Goal: Communication & Community: Share content

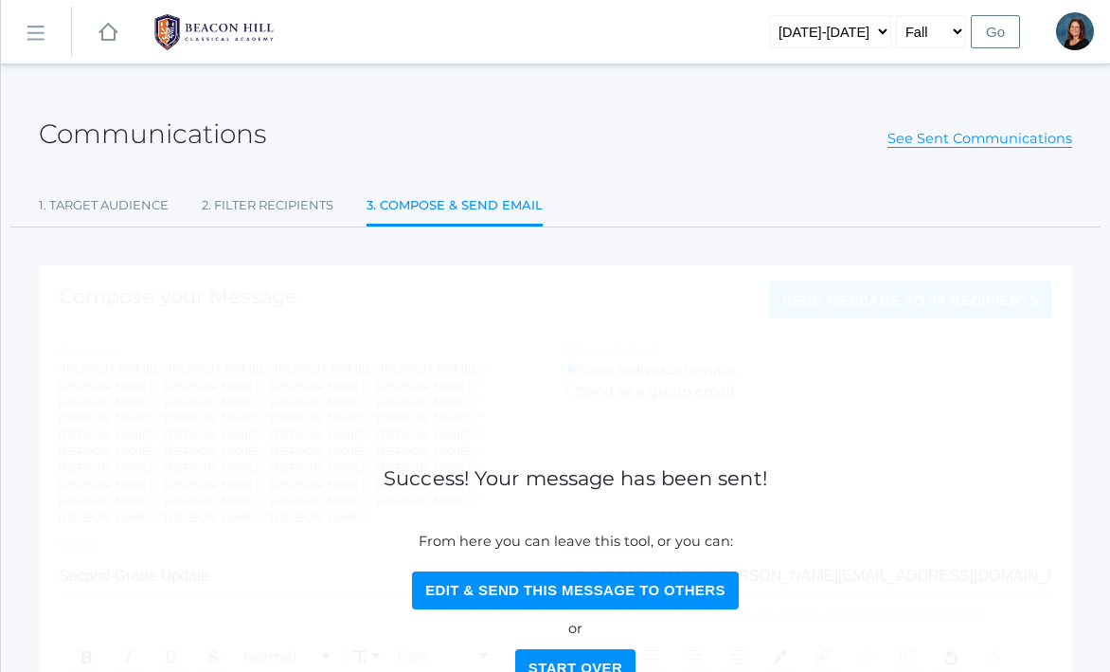
click at [110, 36] on rect at bounding box center [108, 32] width 23 height 23
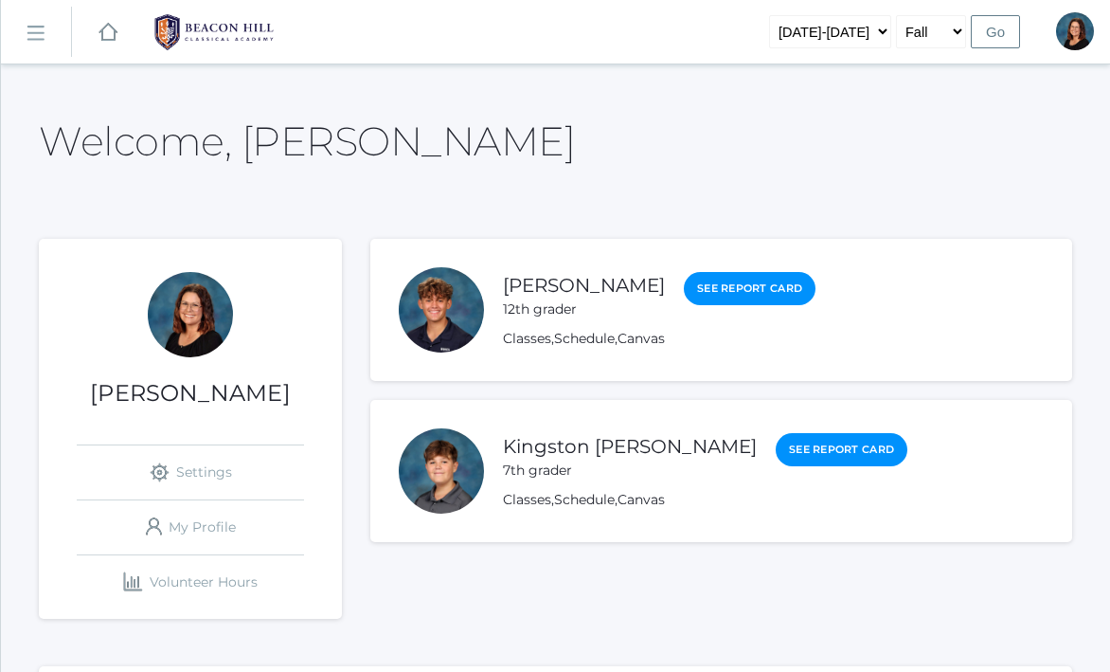
click at [36, 41] on rect at bounding box center [35, 34] width 30 height 30
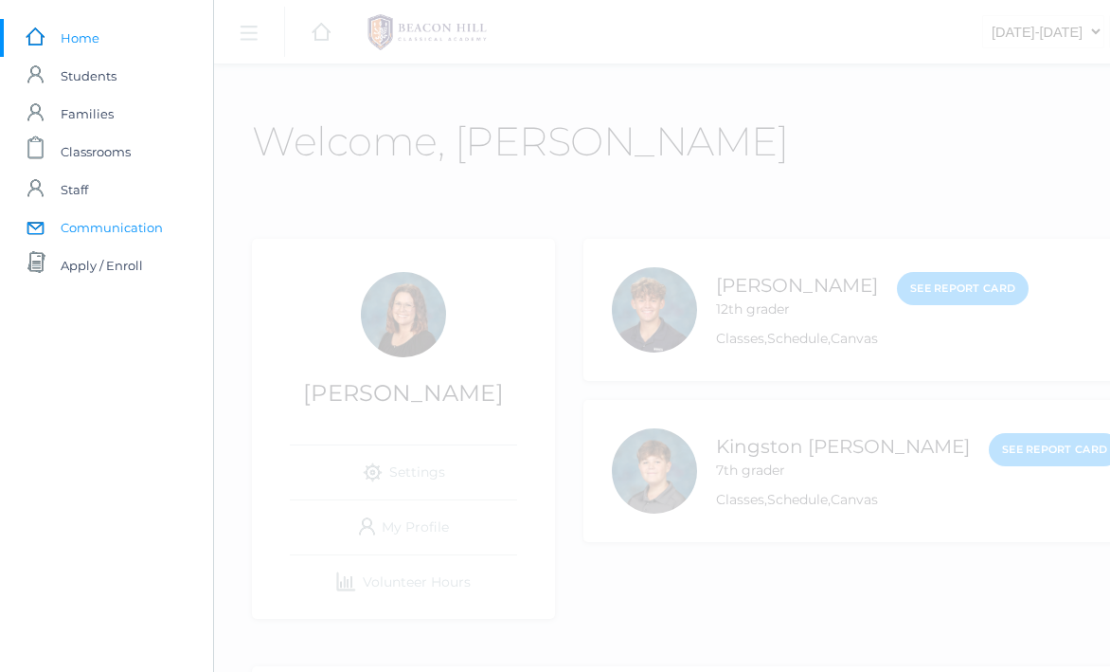
click at [61, 218] on span "Communication" at bounding box center [112, 227] width 102 height 38
select select "Enrolled"
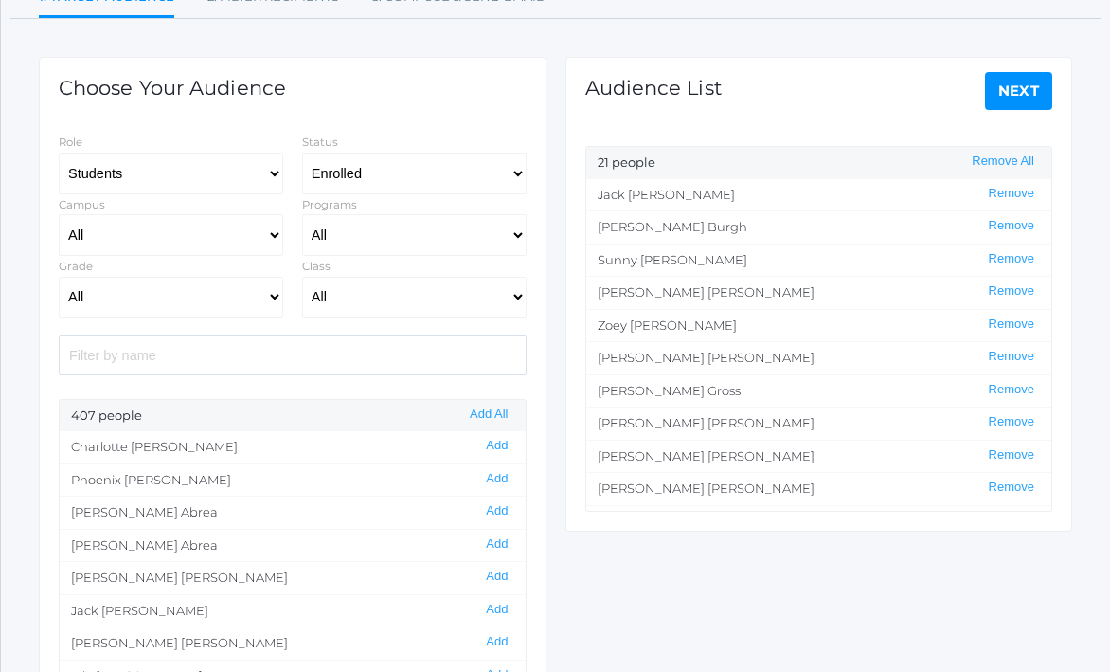
scroll to position [204, 0]
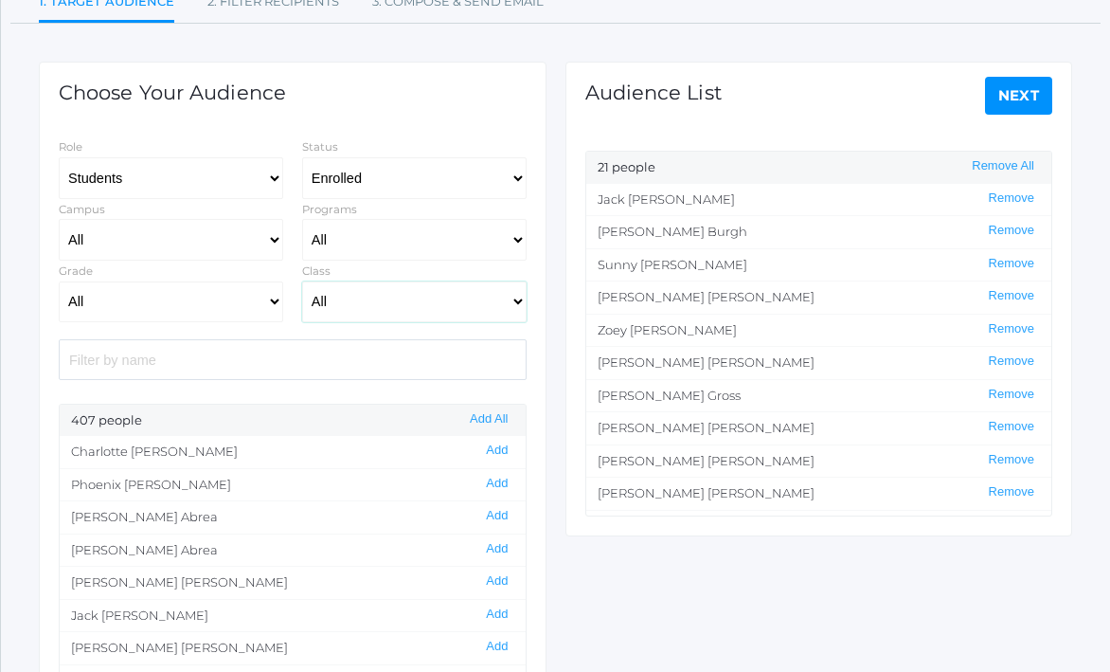
click at [402, 302] on select "All 01LA - First Grade [PERSON_NAME] 01LA - First Grade [PERSON_NAME] 02LA - Se…" at bounding box center [414, 302] width 225 height 42
select select "1958"
click at [302, 281] on select "All 01LA - First Grade [PERSON_NAME] 01LA - First Grade [PERSON_NAME] 02LA - Se…" at bounding box center [414, 302] width 225 height 42
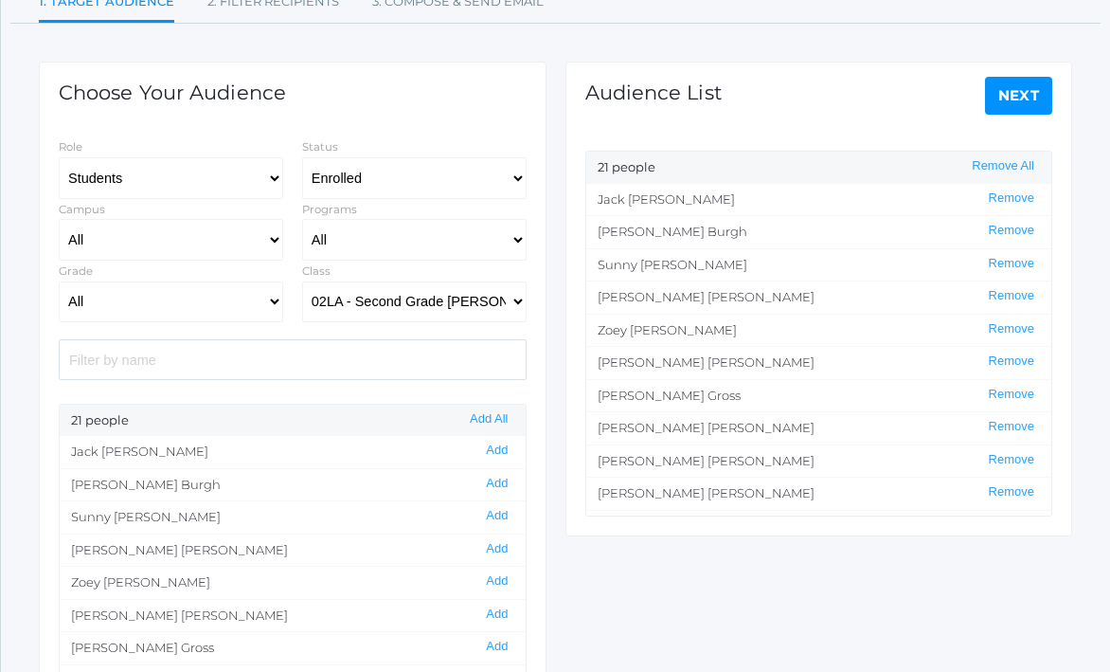
click at [992, 105] on link "Next" at bounding box center [1019, 96] width 68 height 38
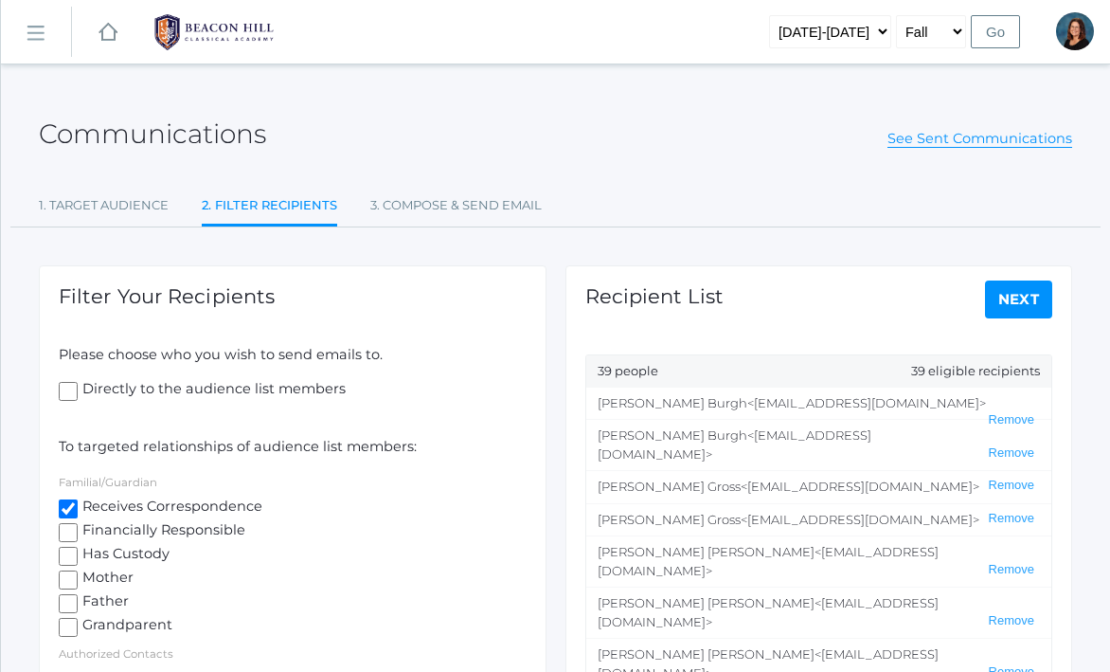
click at [1024, 298] on link "Next" at bounding box center [1019, 299] width 68 height 38
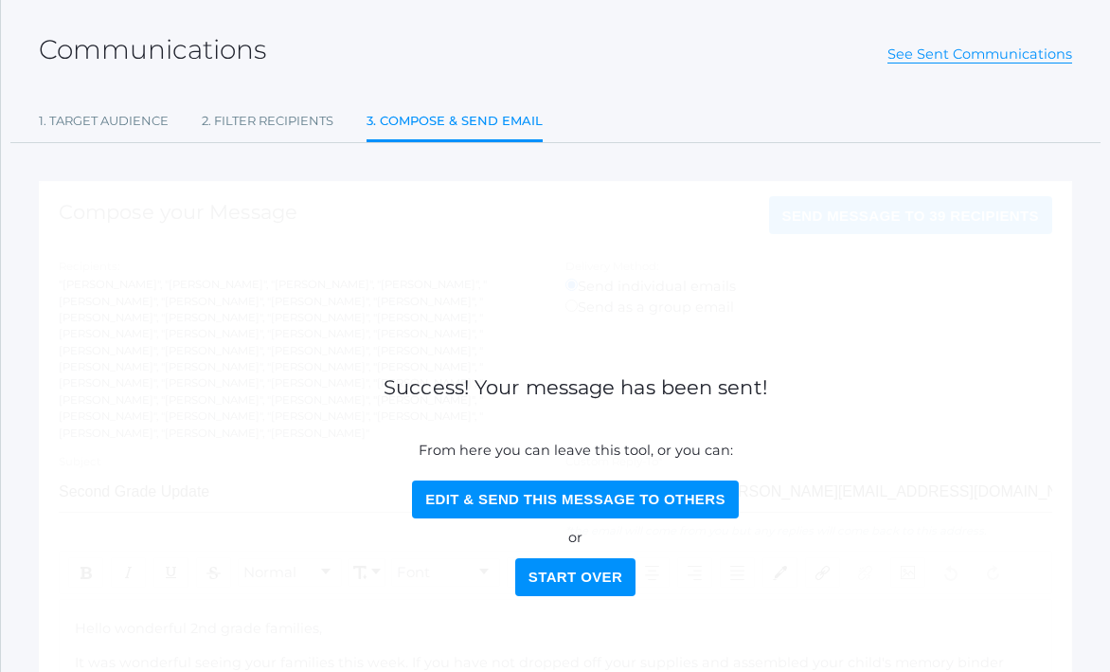
scroll to position [103, 0]
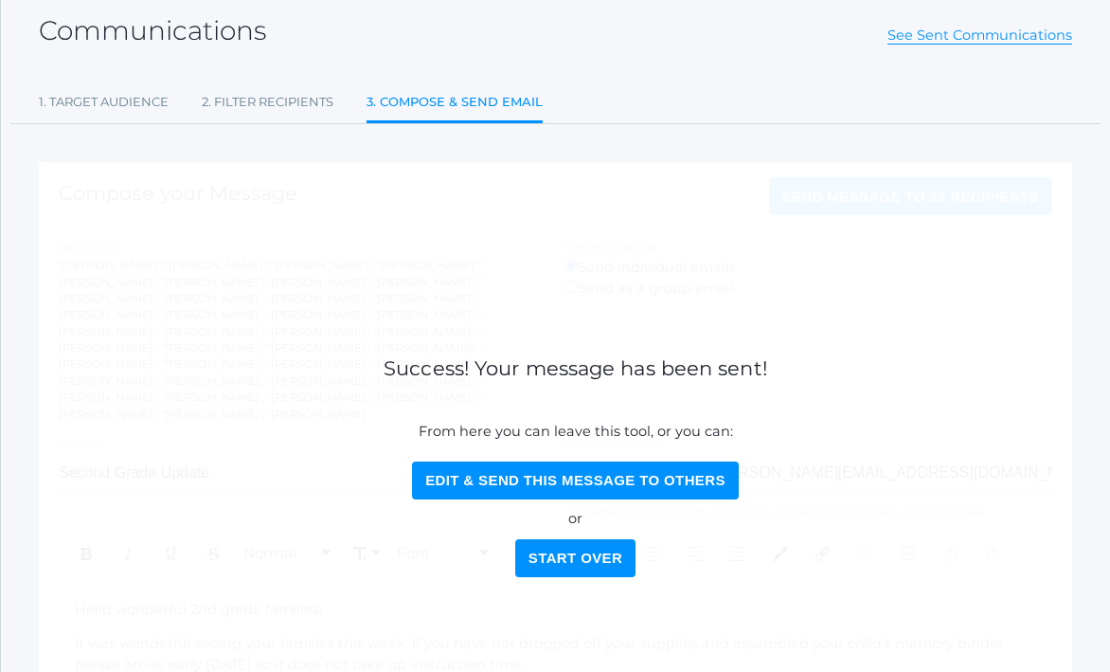
click at [565, 560] on button "Start Over" at bounding box center [575, 558] width 120 height 38
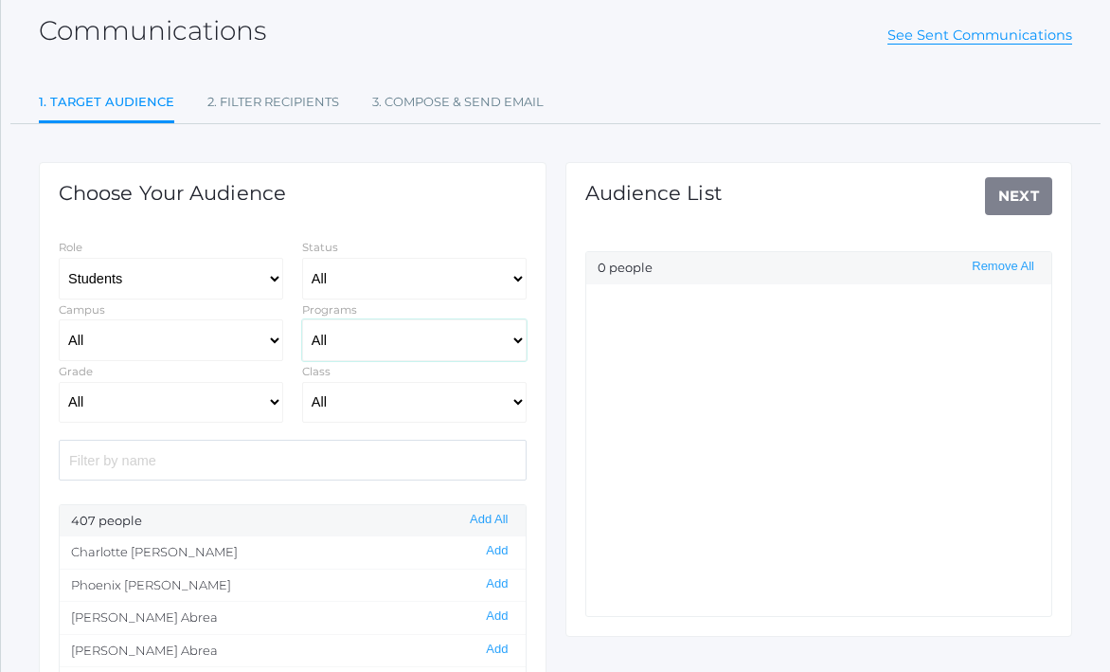
click at [405, 340] on select "All Full-Time Collaborative 4-Day" at bounding box center [414, 340] width 225 height 42
click at [403, 421] on select "All 01LA - First Grade [PERSON_NAME] 01LA - First Grade [PERSON_NAME] 02LA - Se…" at bounding box center [414, 403] width 225 height 42
select select "1958"
click at [302, 382] on select "All 01LA - First Grade [PERSON_NAME] 01LA - First Grade [PERSON_NAME] 02LA - Se…" at bounding box center [414, 403] width 225 height 42
click at [487, 523] on button "Add All" at bounding box center [488, 520] width 49 height 16
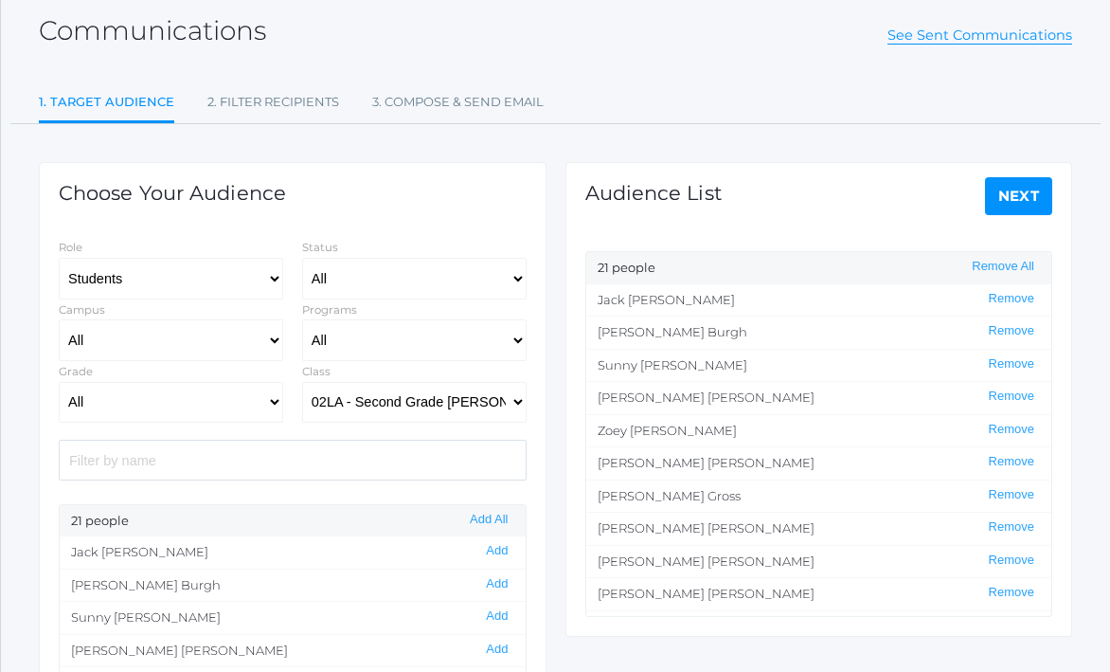
click at [1028, 206] on link "Next" at bounding box center [1019, 196] width 68 height 38
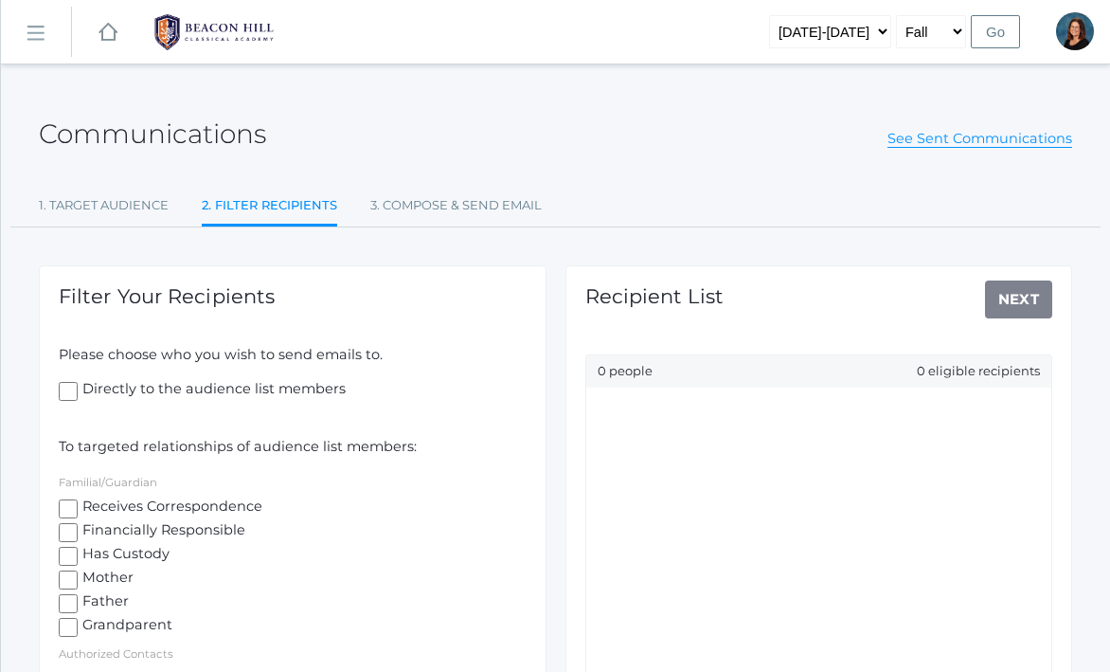
click at [71, 506] on input "Receives Correspondence" at bounding box center [68, 508] width 19 height 19
checkbox input "true"
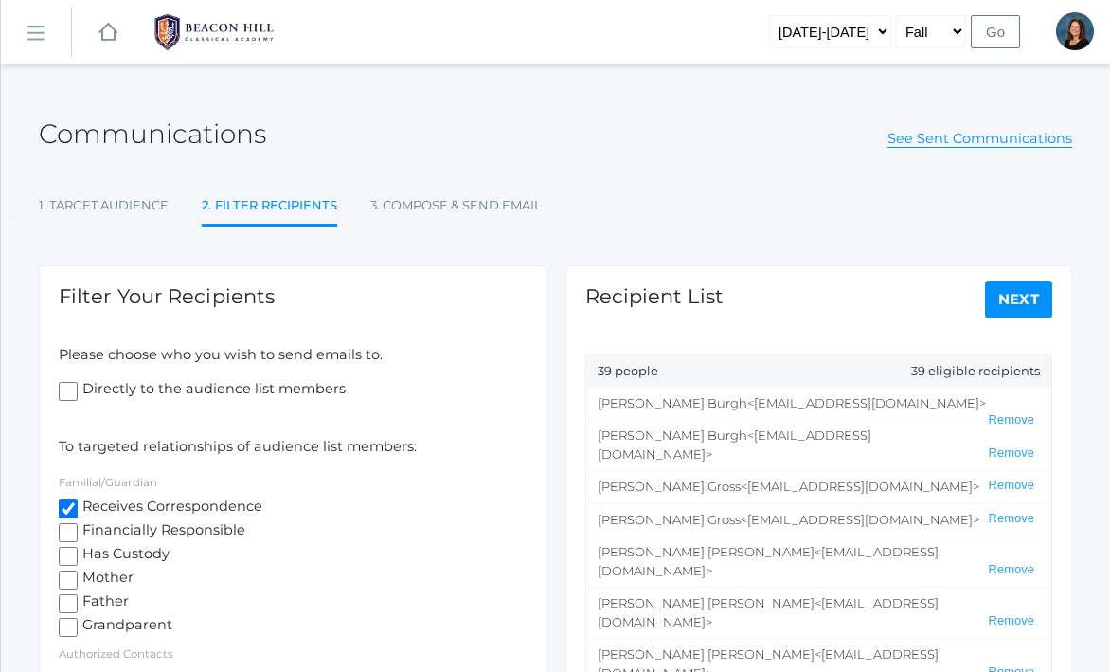
click at [1034, 293] on link "Next" at bounding box center [1019, 299] width 68 height 38
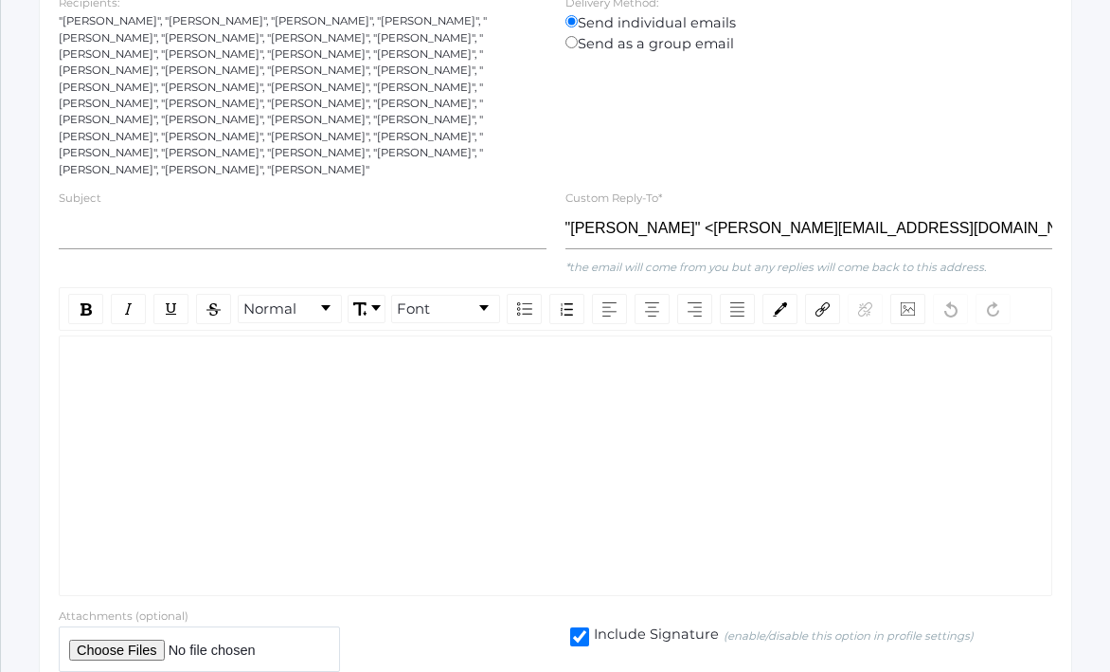
scroll to position [355, 0]
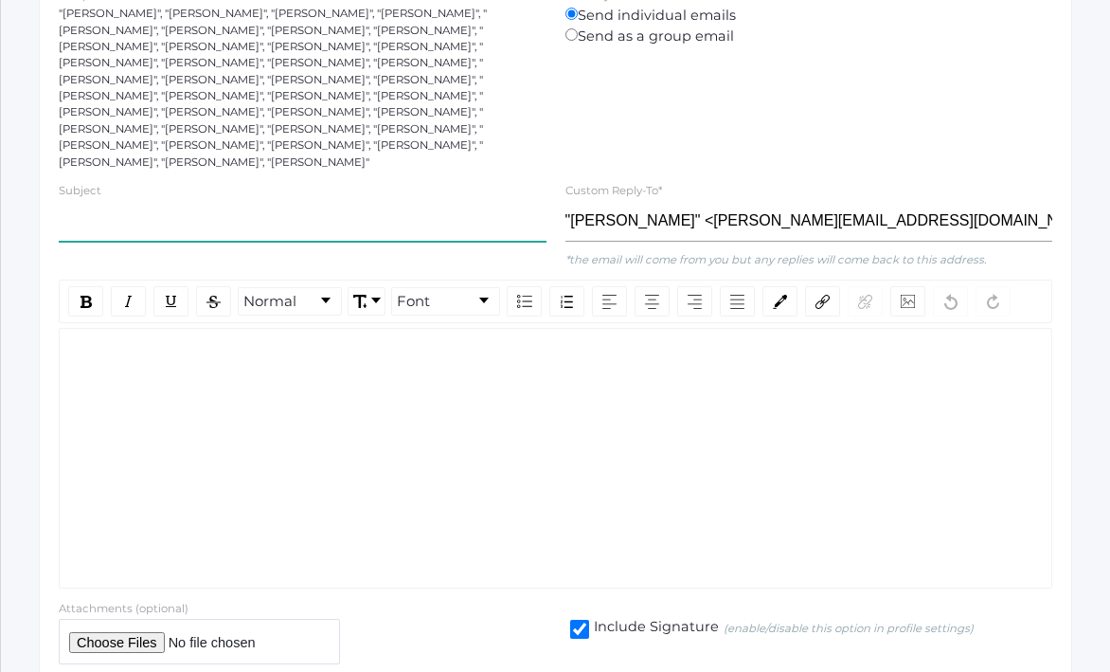
click at [285, 210] on input "text" at bounding box center [303, 222] width 488 height 42
type input "2nd Grade Field Trip"
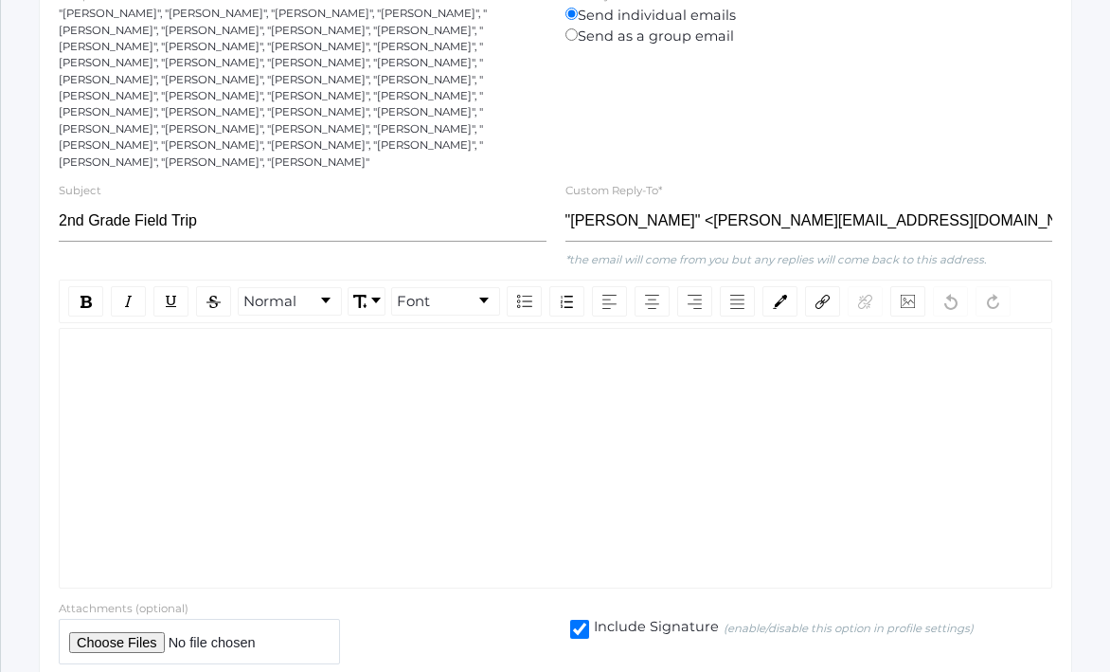
click at [245, 359] on div "rdw-wrapper" at bounding box center [556, 458] width 994 height 261
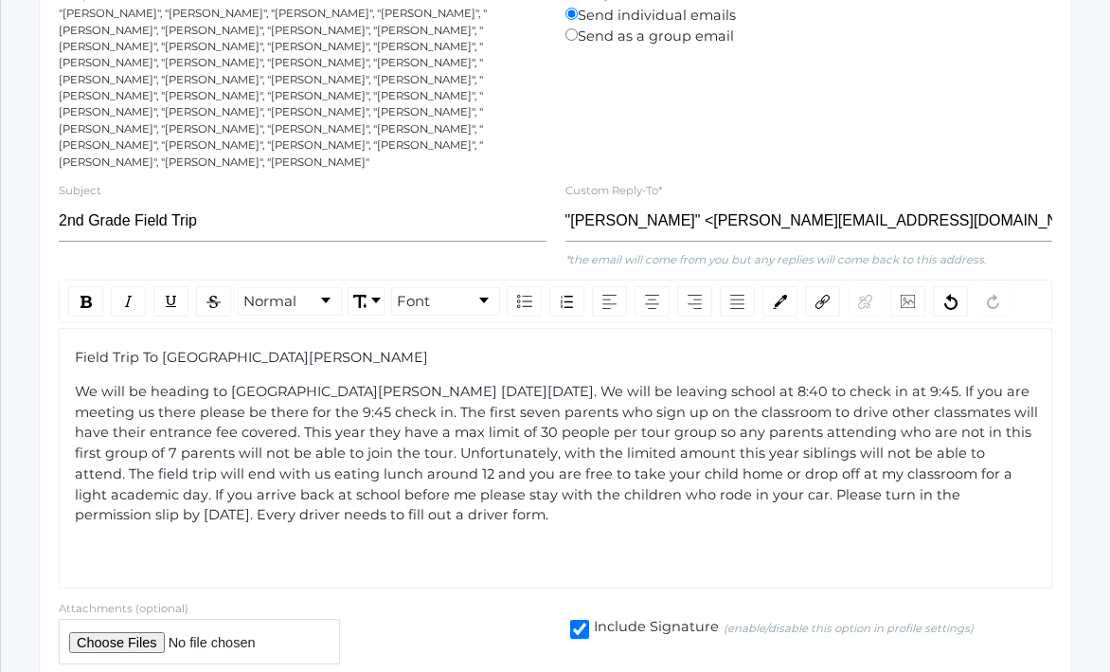
click at [224, 349] on span "Field Trip To [GEOGRAPHIC_DATA][PERSON_NAME]" at bounding box center [251, 357] width 353 height 17
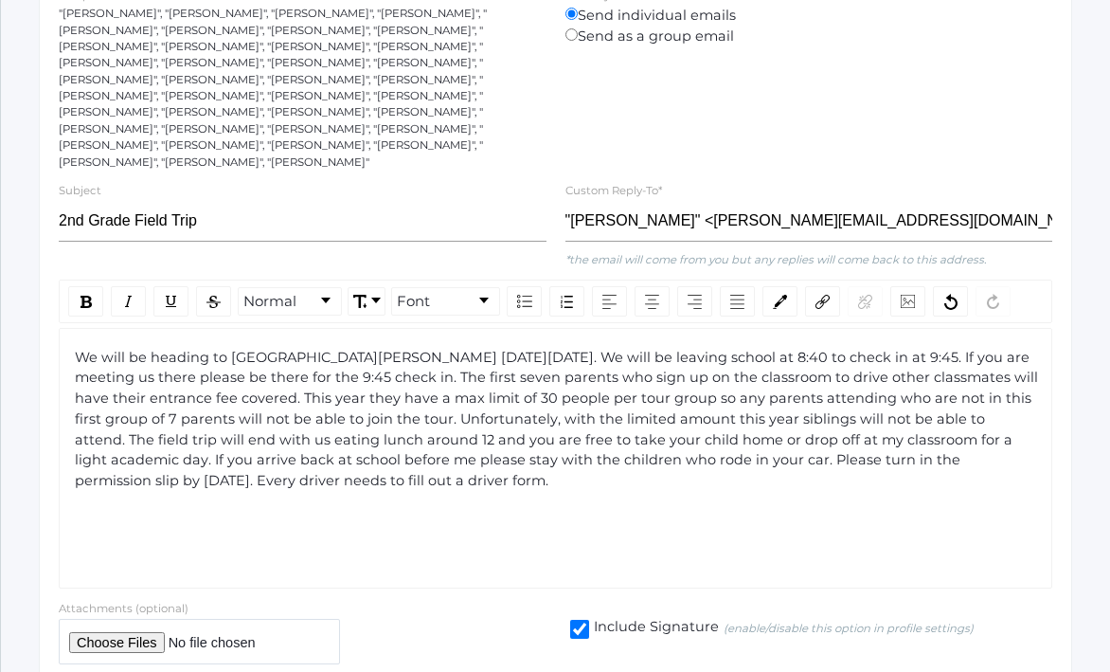
click at [678, 401] on span "We will be heading to [GEOGRAPHIC_DATA][PERSON_NAME] [DATE][DATE]. We will be l…" at bounding box center [558, 419] width 967 height 141
click at [227, 462] on span "We will be heading to [GEOGRAPHIC_DATA][PERSON_NAME] [DATE][DATE]. We will be l…" at bounding box center [558, 419] width 967 height 141
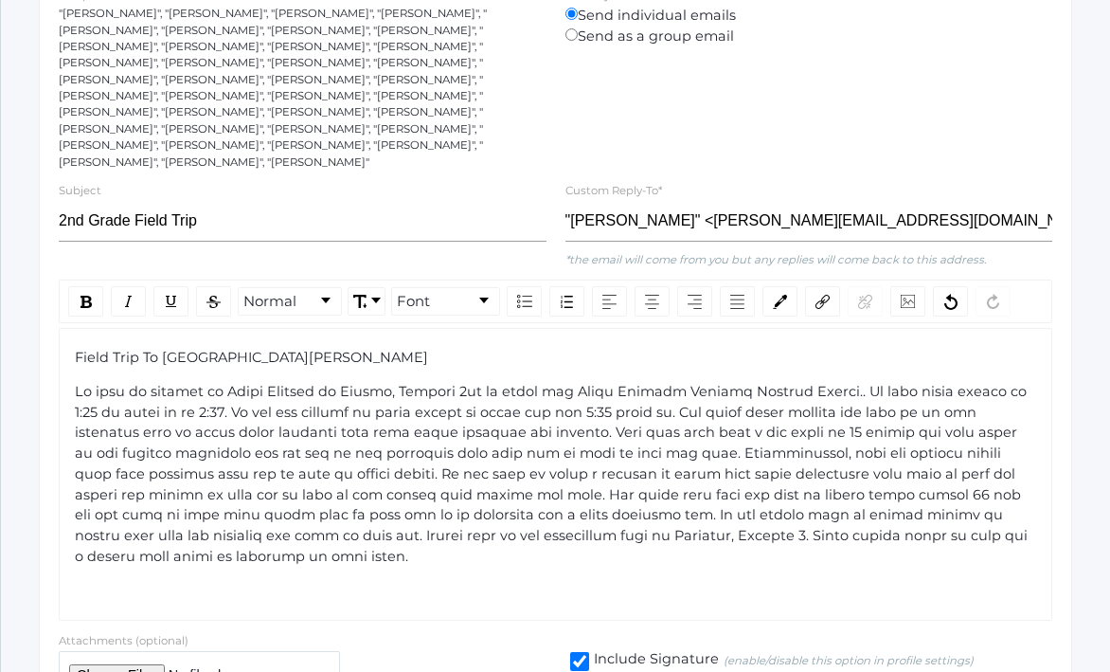
click at [355, 349] on span "Field Trip To [GEOGRAPHIC_DATA][PERSON_NAME]" at bounding box center [251, 357] width 353 height 17
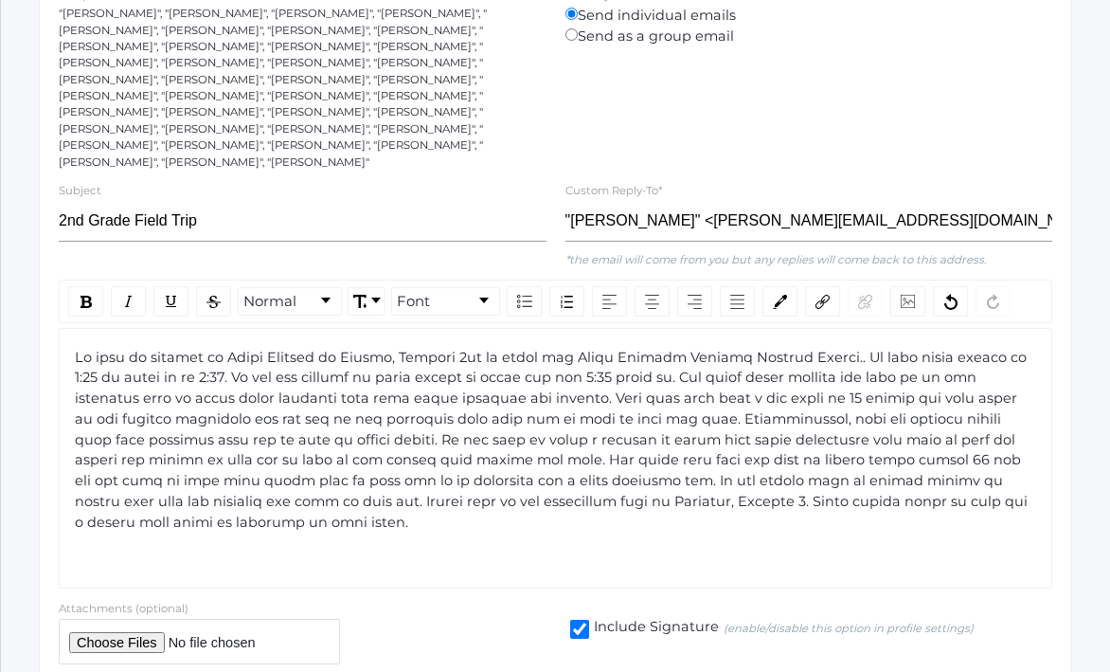
click at [833, 349] on span "rdw-editor" at bounding box center [553, 440] width 957 height 182
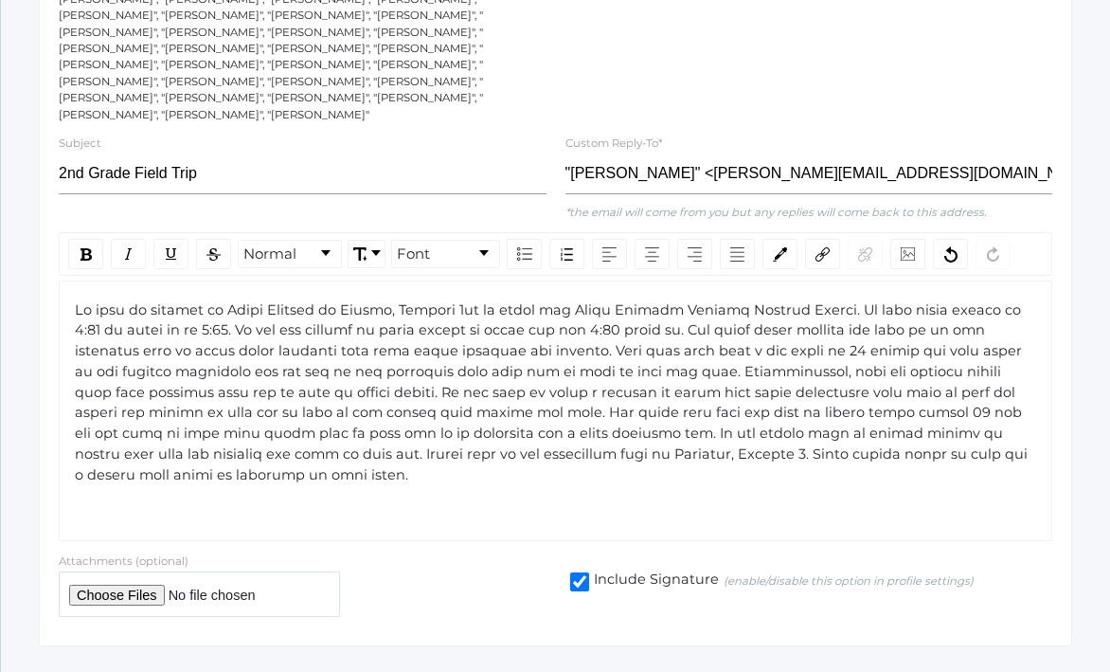
scroll to position [428, 0]
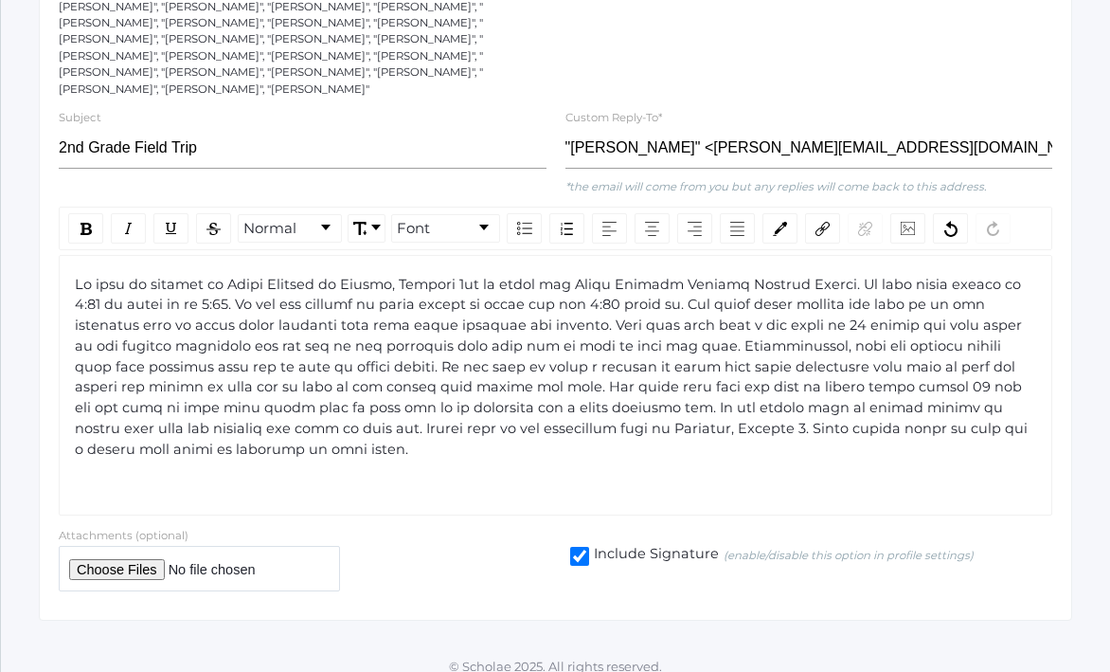
click at [404, 458] on div "rdw-wrapper" at bounding box center [556, 385] width 994 height 261
click at [609, 416] on span "rdw-editor" at bounding box center [553, 367] width 957 height 182
click at [98, 554] on input "file" at bounding box center [199, 569] width 281 height 46
type input "C:\fakepath\Field Trip Permission Form and Driver Form.pdf"
click at [708, 474] on div "rdw-editor" at bounding box center [556, 484] width 963 height 21
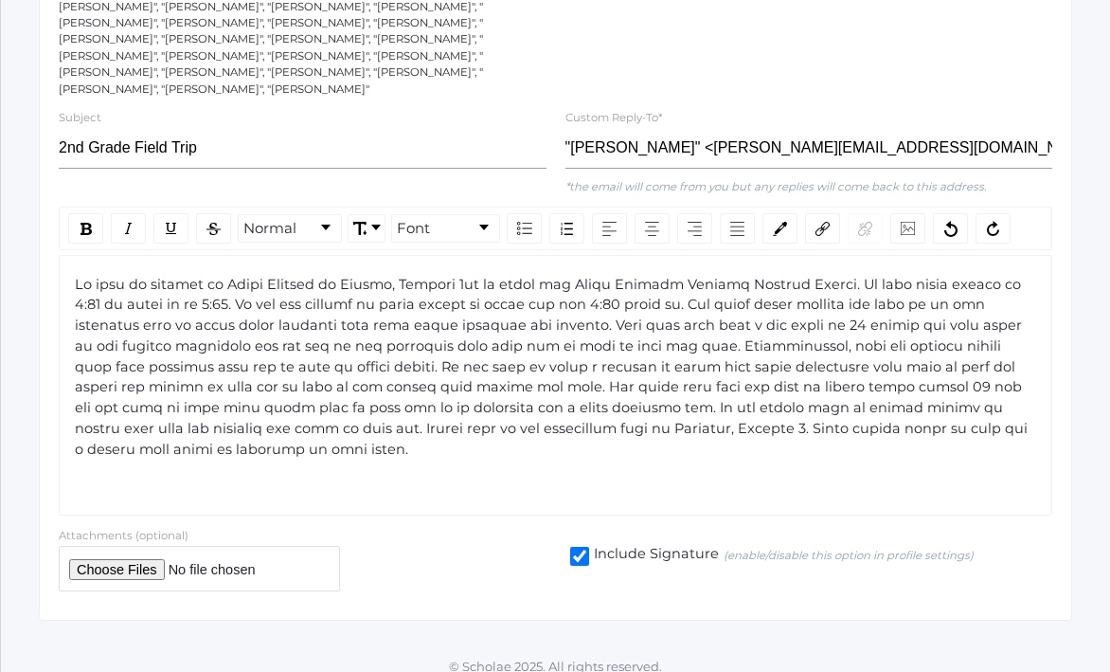
click at [75, 276] on span "rdw-editor" at bounding box center [553, 367] width 957 height 182
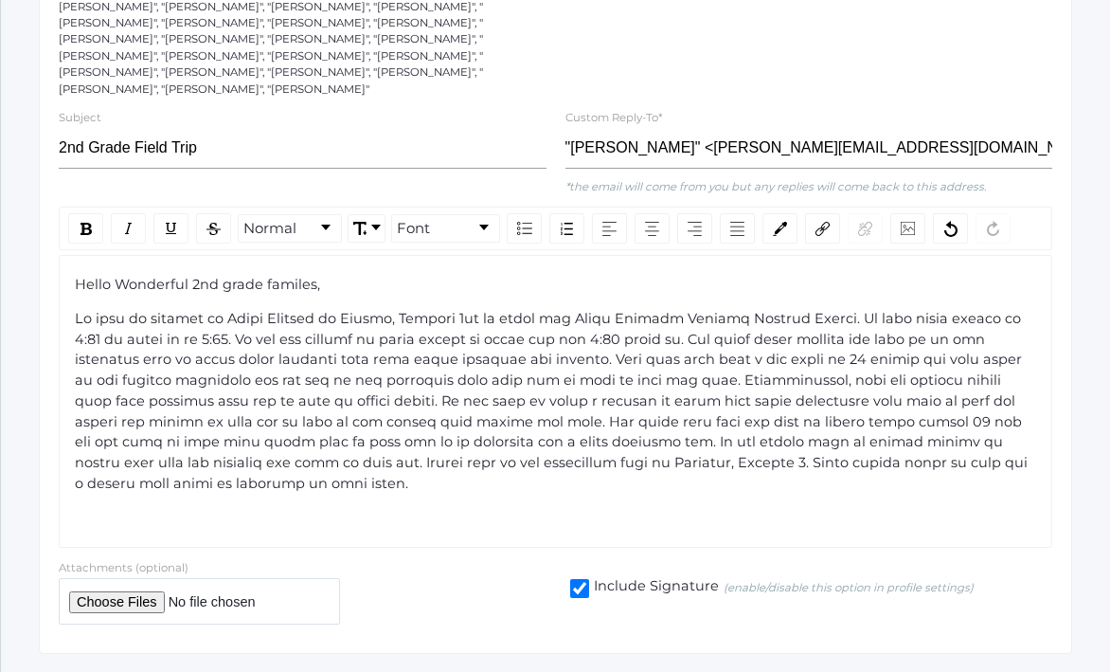
click at [299, 276] on span "Hello Wonderful 2nd grade familes," at bounding box center [197, 284] width 245 height 17
click at [1035, 447] on div "rdw-editor" at bounding box center [556, 402] width 963 height 186
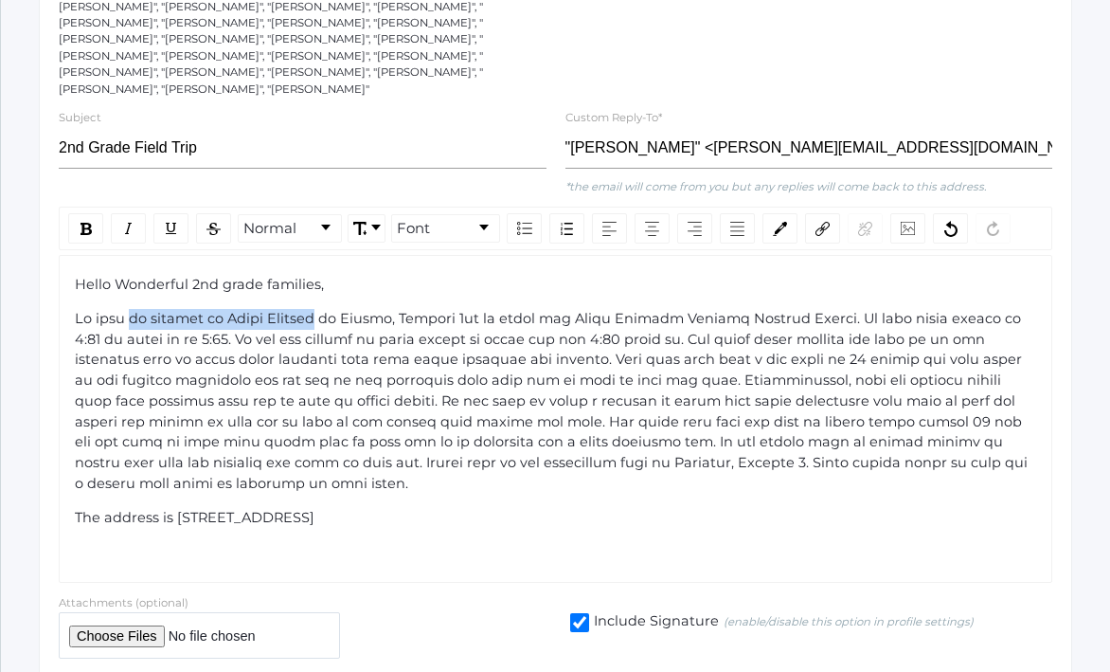
drag, startPoint x: 324, startPoint y: 302, endPoint x: 127, endPoint y: 308, distance: 197.1
click at [127, 310] on span "rdw-editor" at bounding box center [553, 401] width 957 height 182
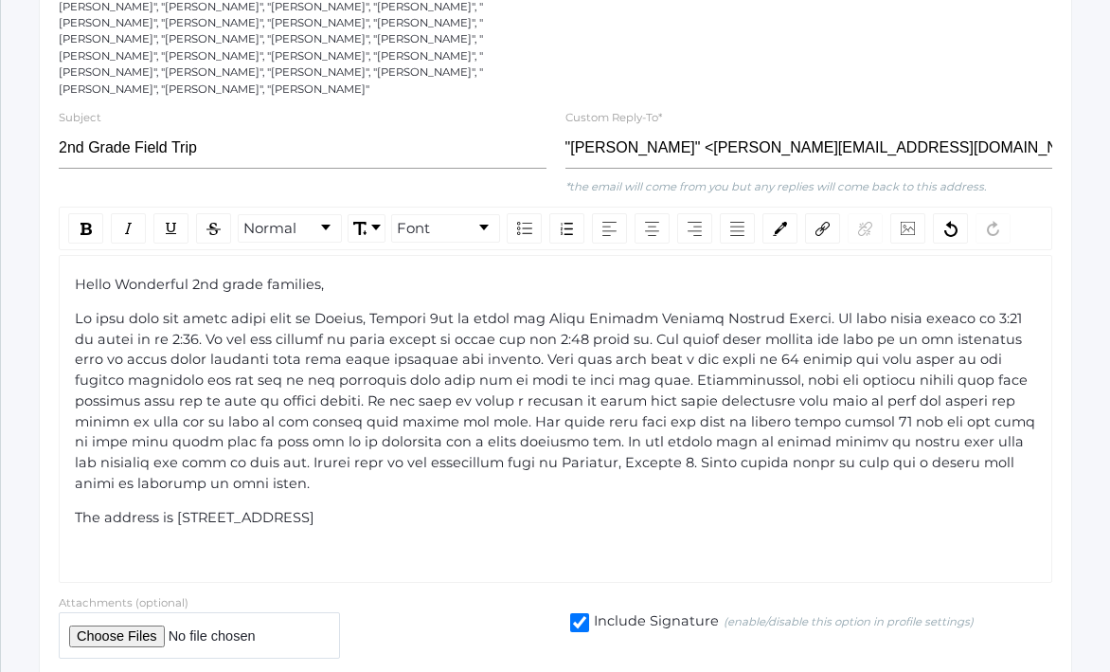
click at [129, 509] on span "The address is [STREET_ADDRESS]" at bounding box center [195, 517] width 240 height 17
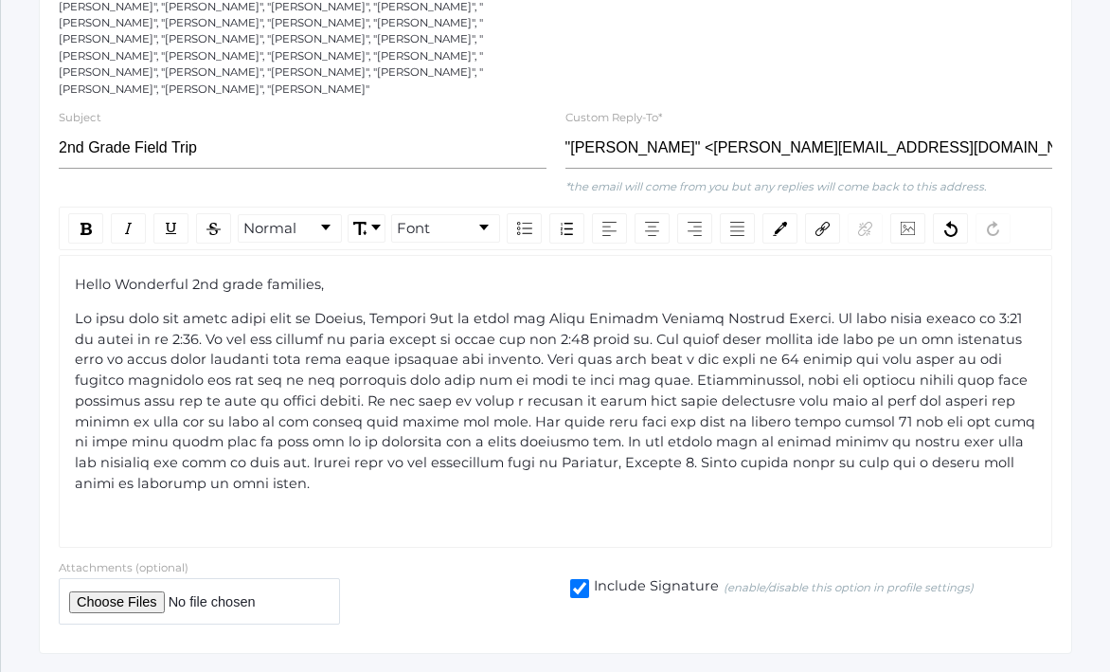
click at [788, 310] on span "rdw-editor" at bounding box center [557, 401] width 964 height 182
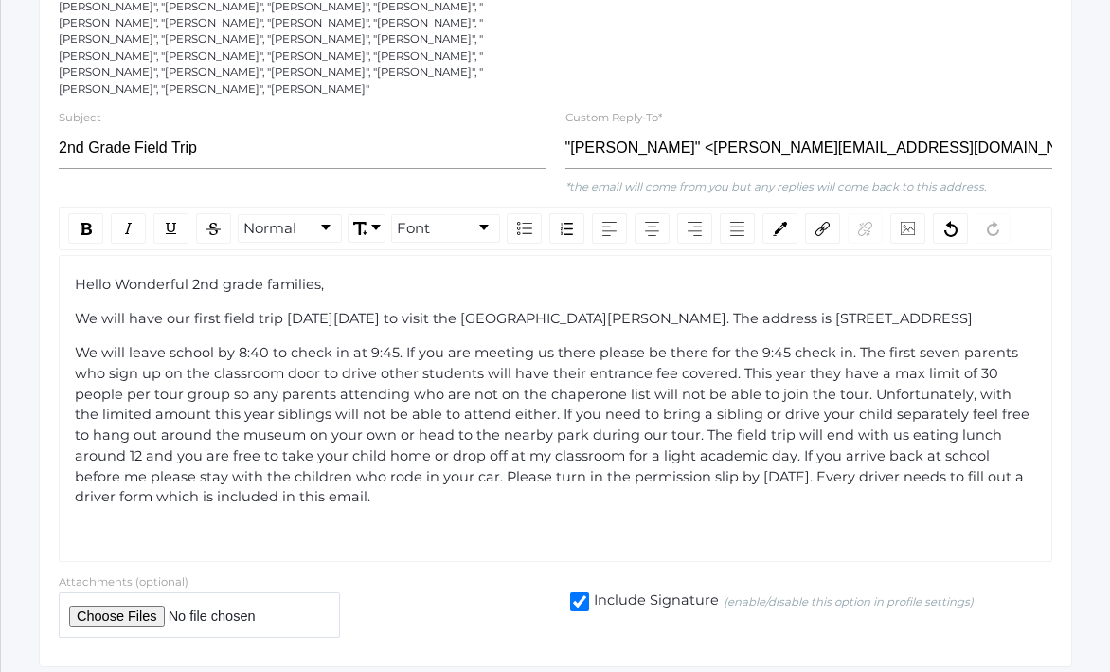
click at [844, 357] on span "We will leave school by 8:40 to check in at 9:45. If you are meeting us there p…" at bounding box center [554, 424] width 959 height 161
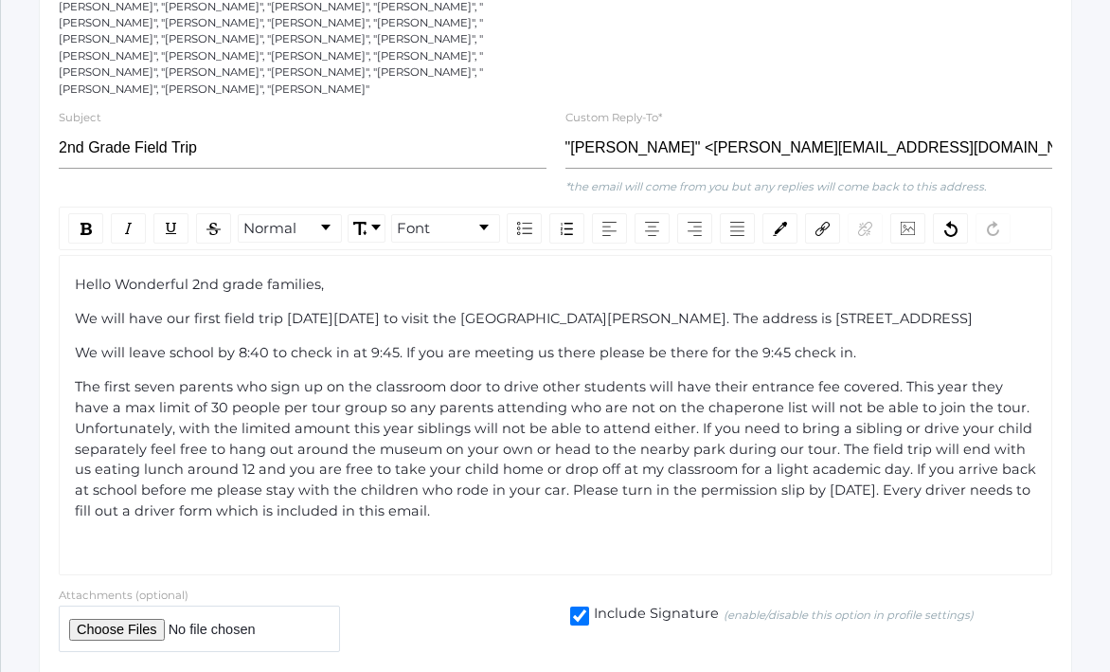
click at [826, 454] on span "The first seven parents who sign up on the classroom door to drive other studen…" at bounding box center [557, 448] width 965 height 141
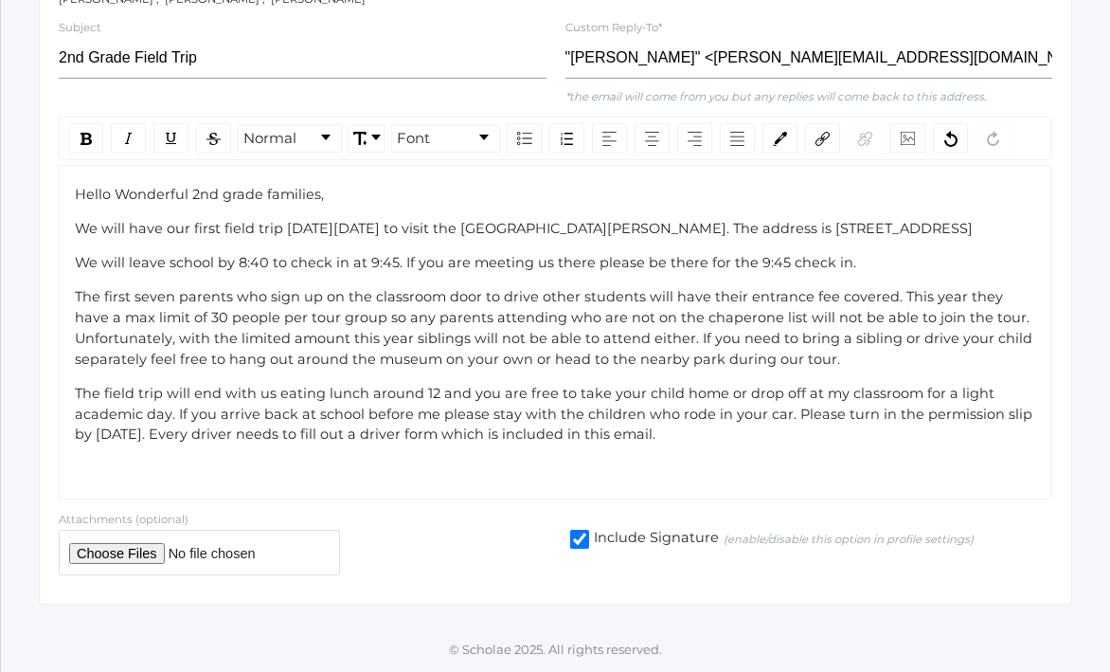
scroll to position [522, 0]
click at [781, 411] on span "The field trip will end with us eating lunch around 12 and you are free to take…" at bounding box center [556, 414] width 962 height 59
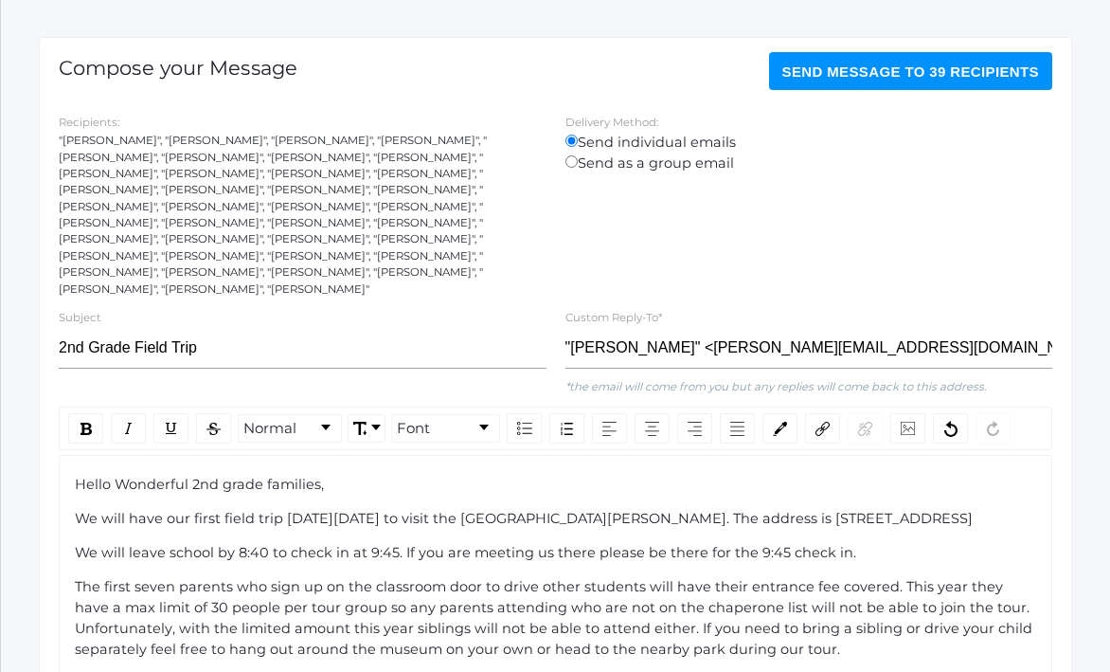
scroll to position [0, 0]
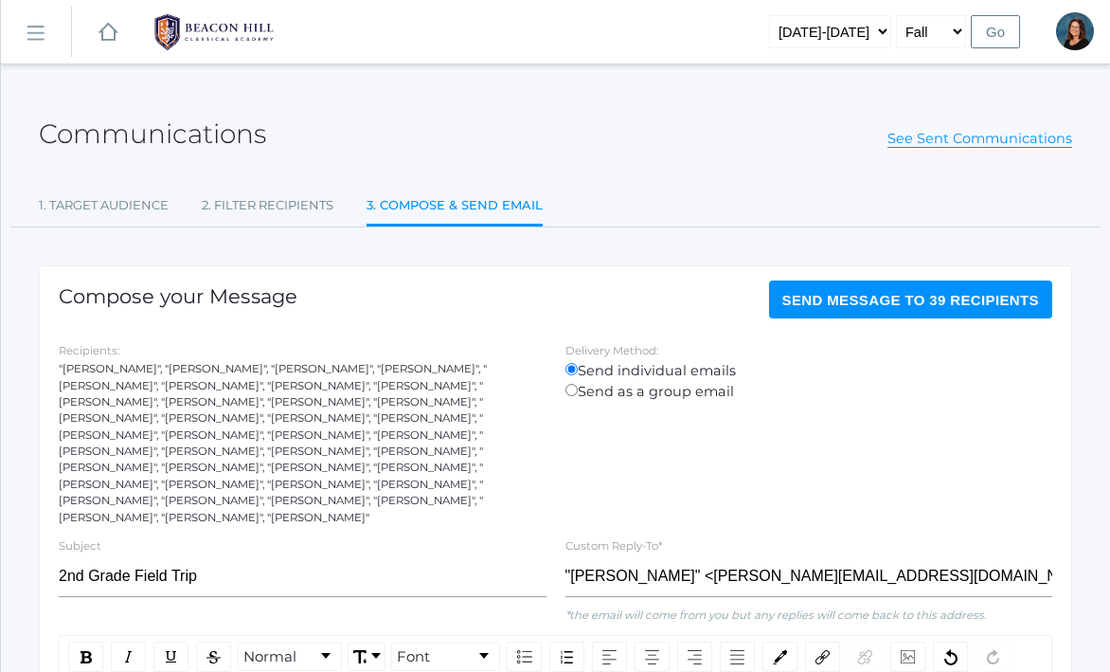
click at [770, 309] on div "Send Message to 39 recipients" at bounding box center [907, 307] width 294 height 45
click at [823, 295] on span "Send Message to 39 recipients" at bounding box center [912, 300] width 258 height 16
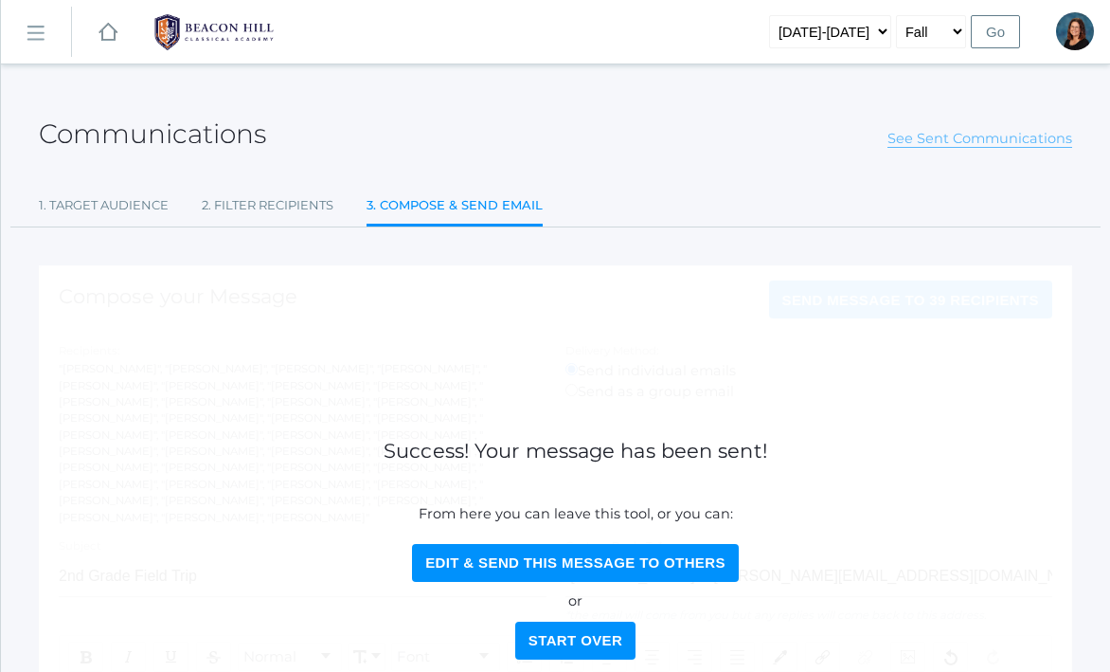
click at [966, 134] on link "See Sent Communications" at bounding box center [980, 139] width 185 height 18
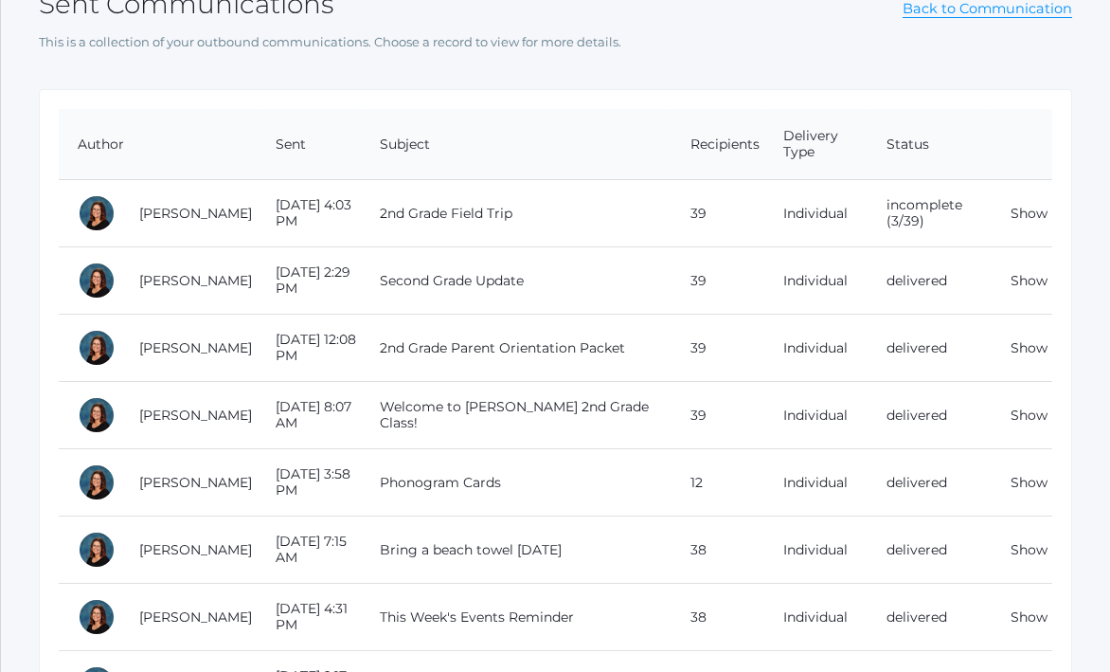
scroll to position [125, 0]
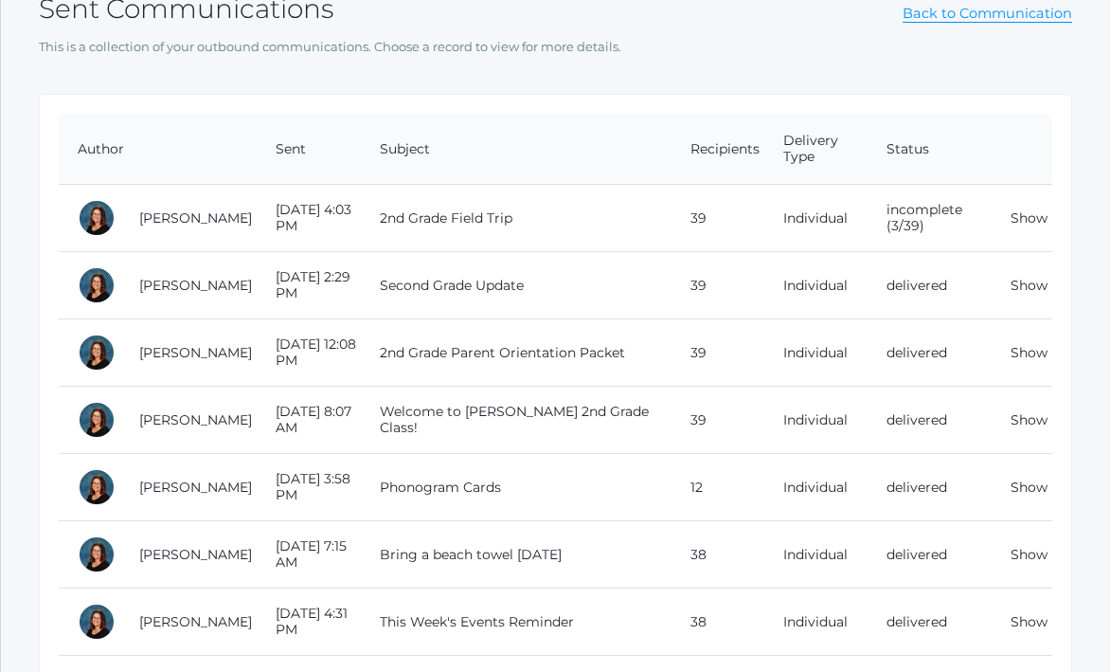
click at [904, 225] on td "incomplete (3/39)" at bounding box center [930, 218] width 124 height 67
click at [916, 15] on link "Back to Communication" at bounding box center [988, 14] width 170 height 18
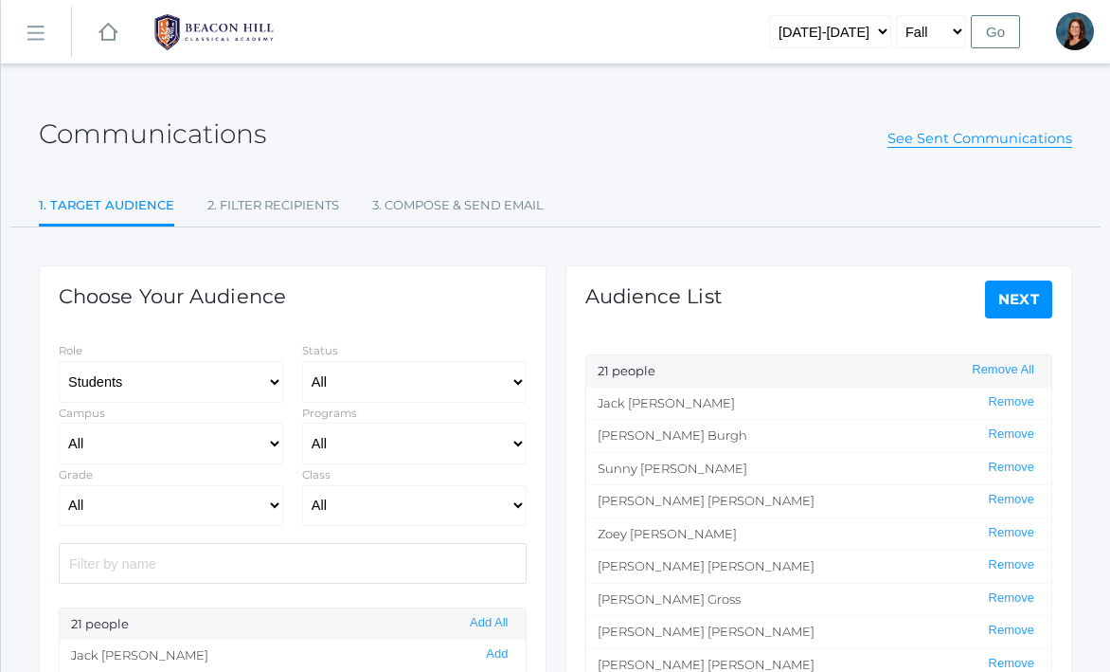
select select "Enrolled"
click at [985, 132] on link "See Sent Communications" at bounding box center [980, 139] width 185 height 18
